Goal: Task Accomplishment & Management: Manage account settings

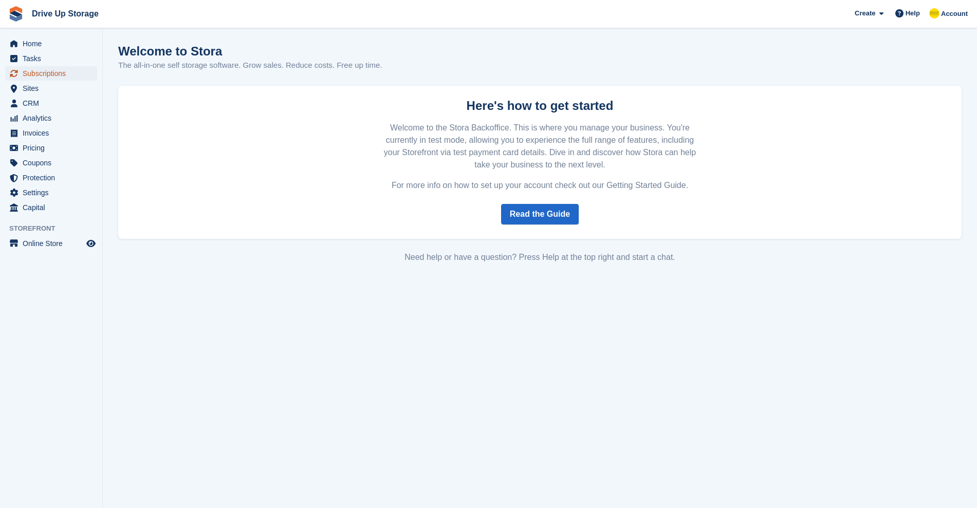
click at [38, 73] on span "Subscriptions" at bounding box center [54, 73] width 62 height 14
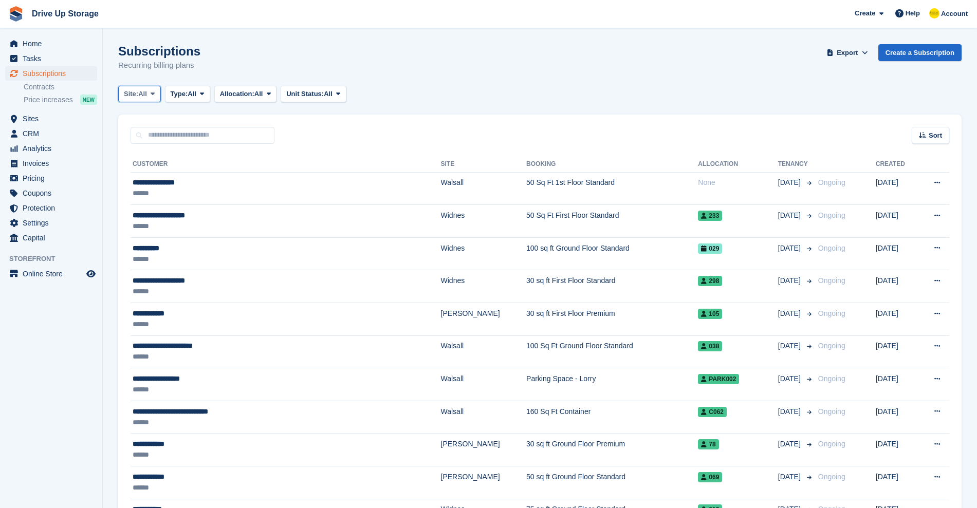
click at [150, 95] on span at bounding box center [152, 94] width 8 height 8
click at [156, 138] on link "[PERSON_NAME]" at bounding box center [167, 136] width 89 height 18
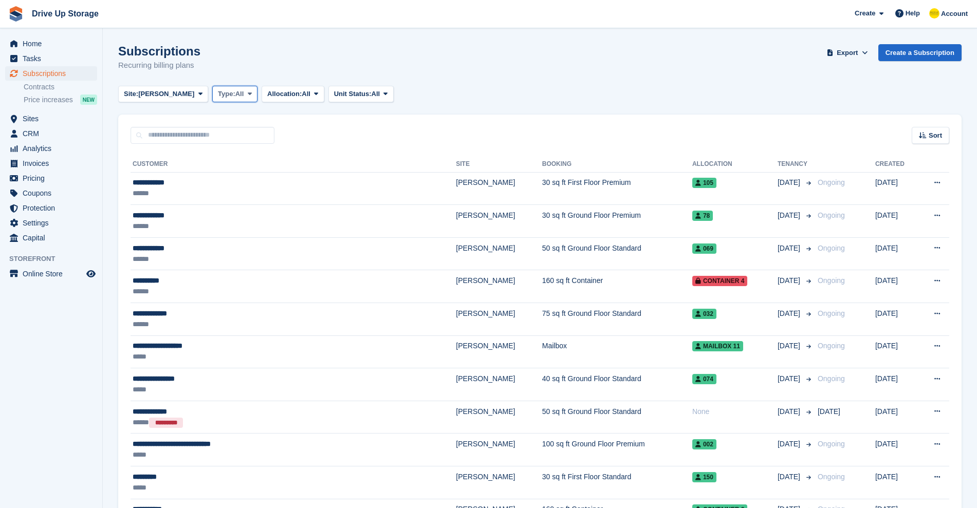
click at [248, 91] on icon at bounding box center [250, 93] width 4 height 7
click at [314, 95] on icon at bounding box center [316, 93] width 4 height 7
click at [371, 97] on span "All" at bounding box center [375, 94] width 9 height 10
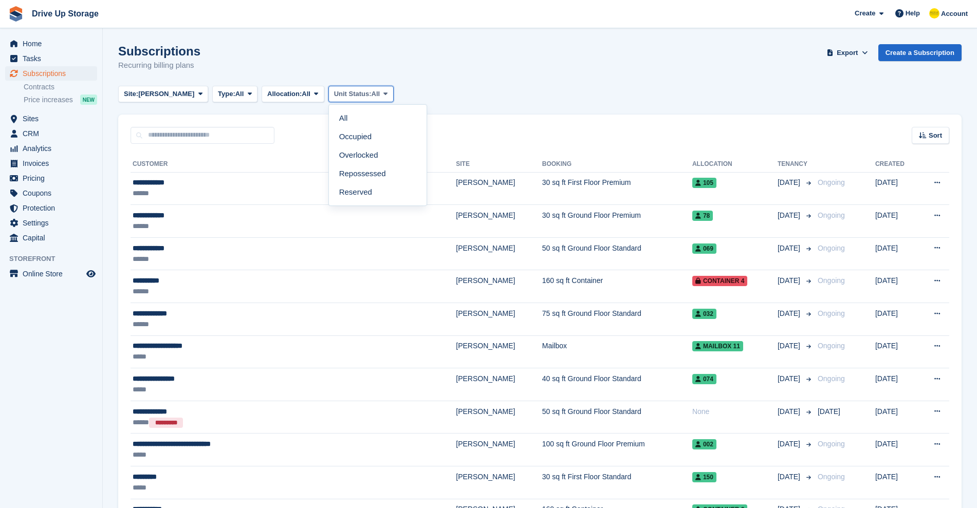
click at [371, 97] on span "All" at bounding box center [375, 94] width 9 height 10
click at [846, 52] on span "Export" at bounding box center [846, 53] width 21 height 10
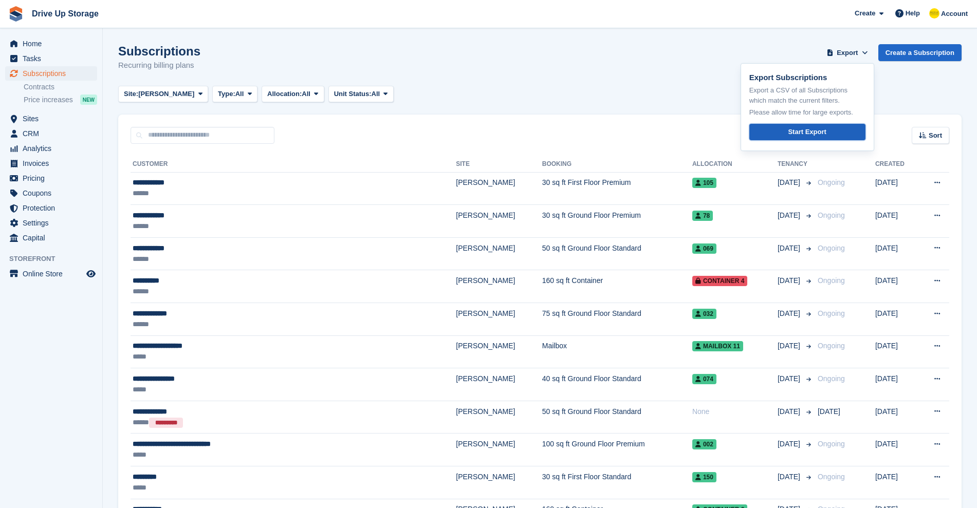
click at [796, 133] on div "Start Export" at bounding box center [807, 132] width 38 height 10
click at [155, 134] on input "text" at bounding box center [202, 135] width 144 height 17
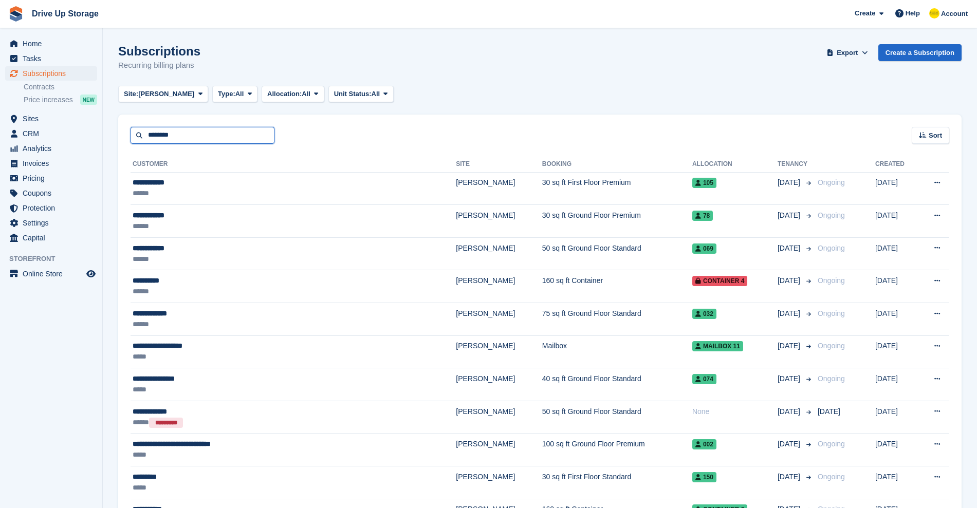
type input "********"
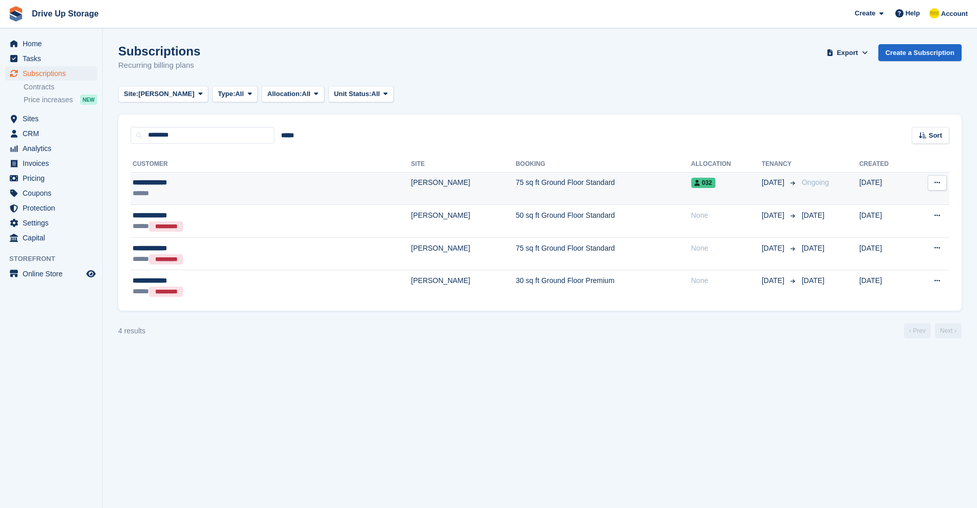
click at [193, 195] on div "******" at bounding box center [211, 193] width 157 height 11
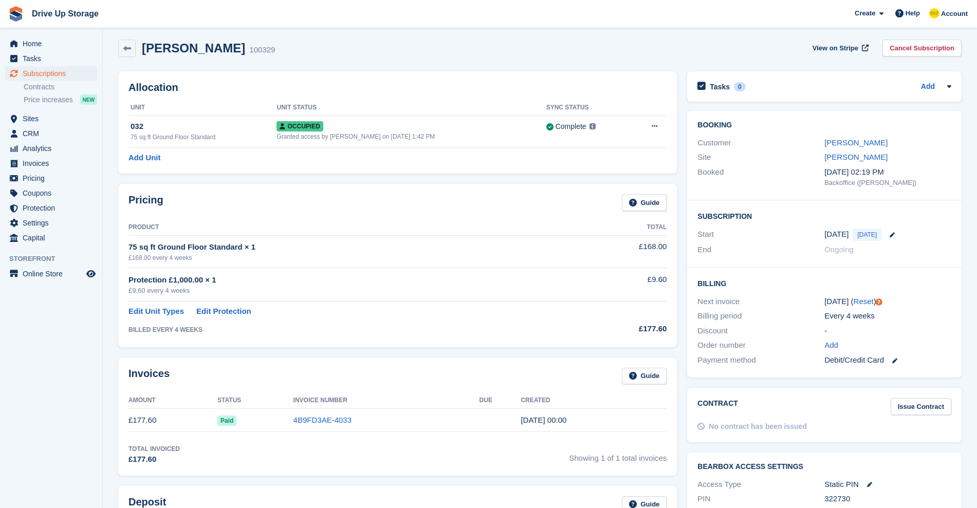
scroll to position [2, 0]
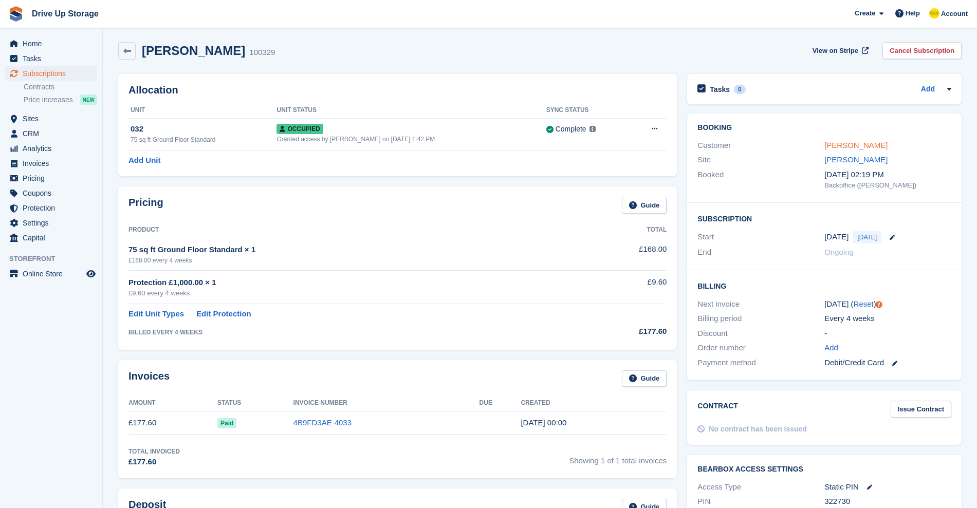
click at [846, 144] on link "Caroline Bond" at bounding box center [855, 145] width 63 height 9
